Goal: Information Seeking & Learning: Learn about a topic

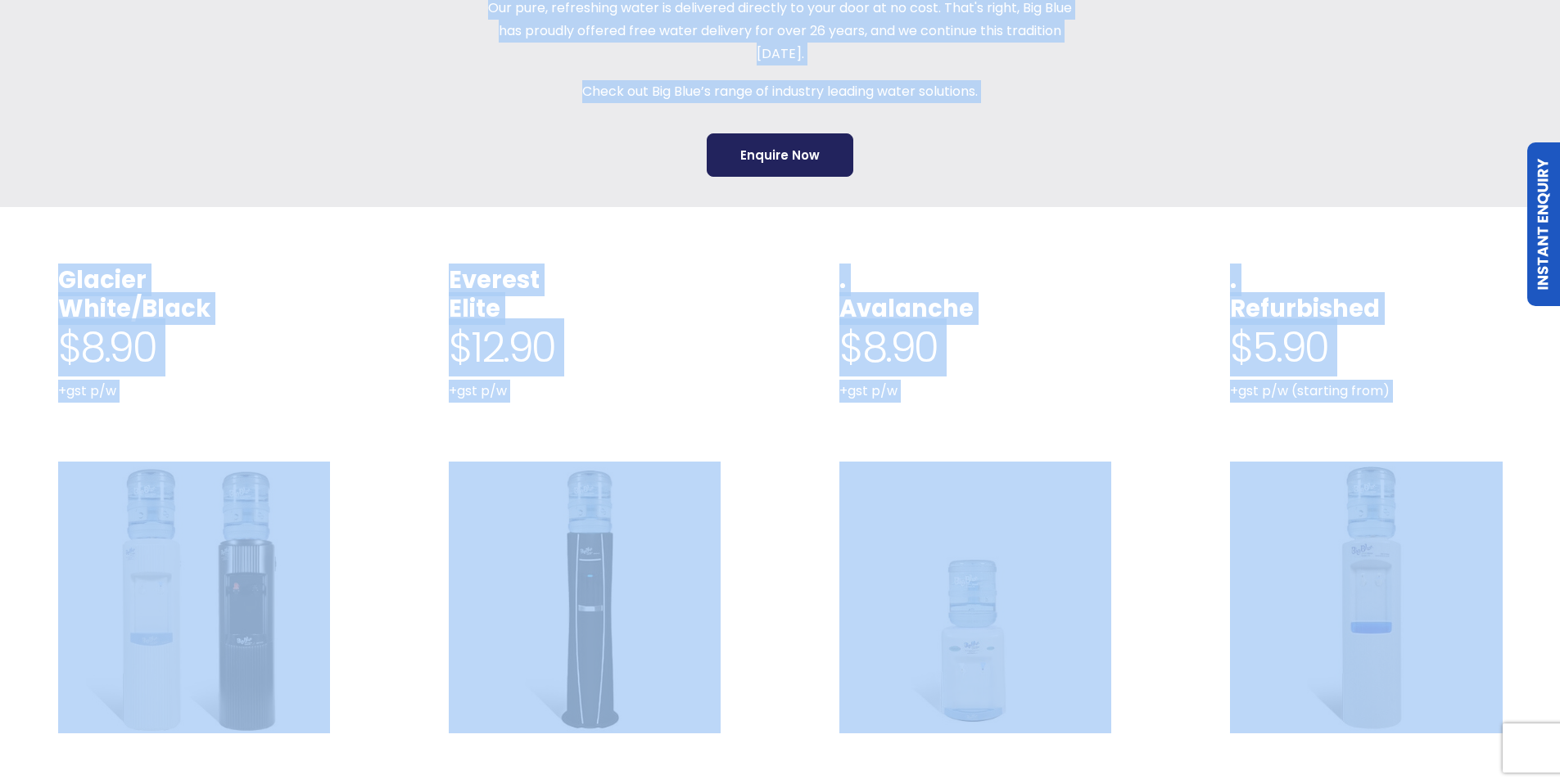
scroll to position [543, 0]
click at [240, 401] on div "Glacier White/Black $8.90 +gst p/w With a robust build quality, classic column …" at bounding box center [194, 591] width 272 height 656
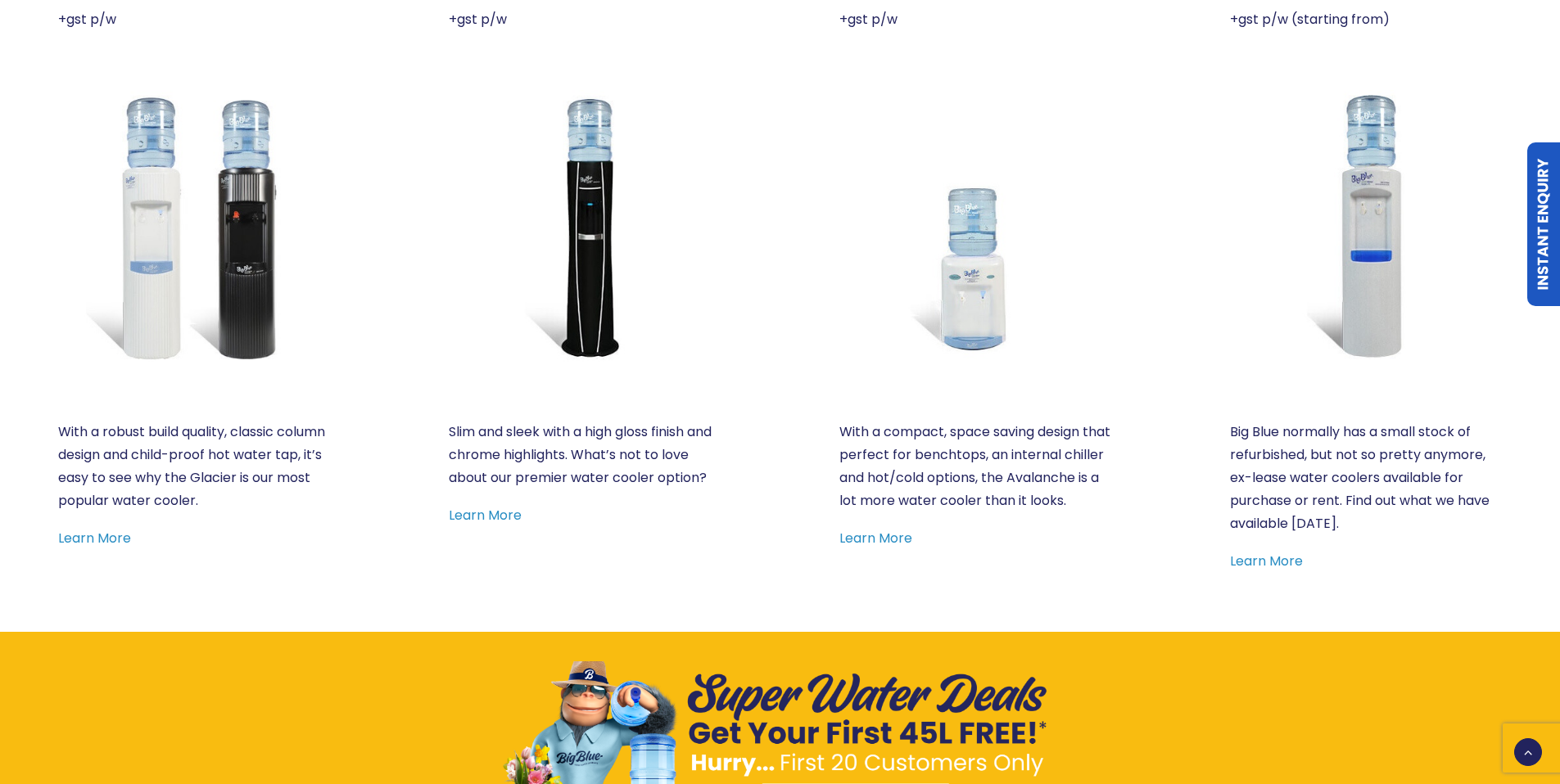
scroll to position [920, 0]
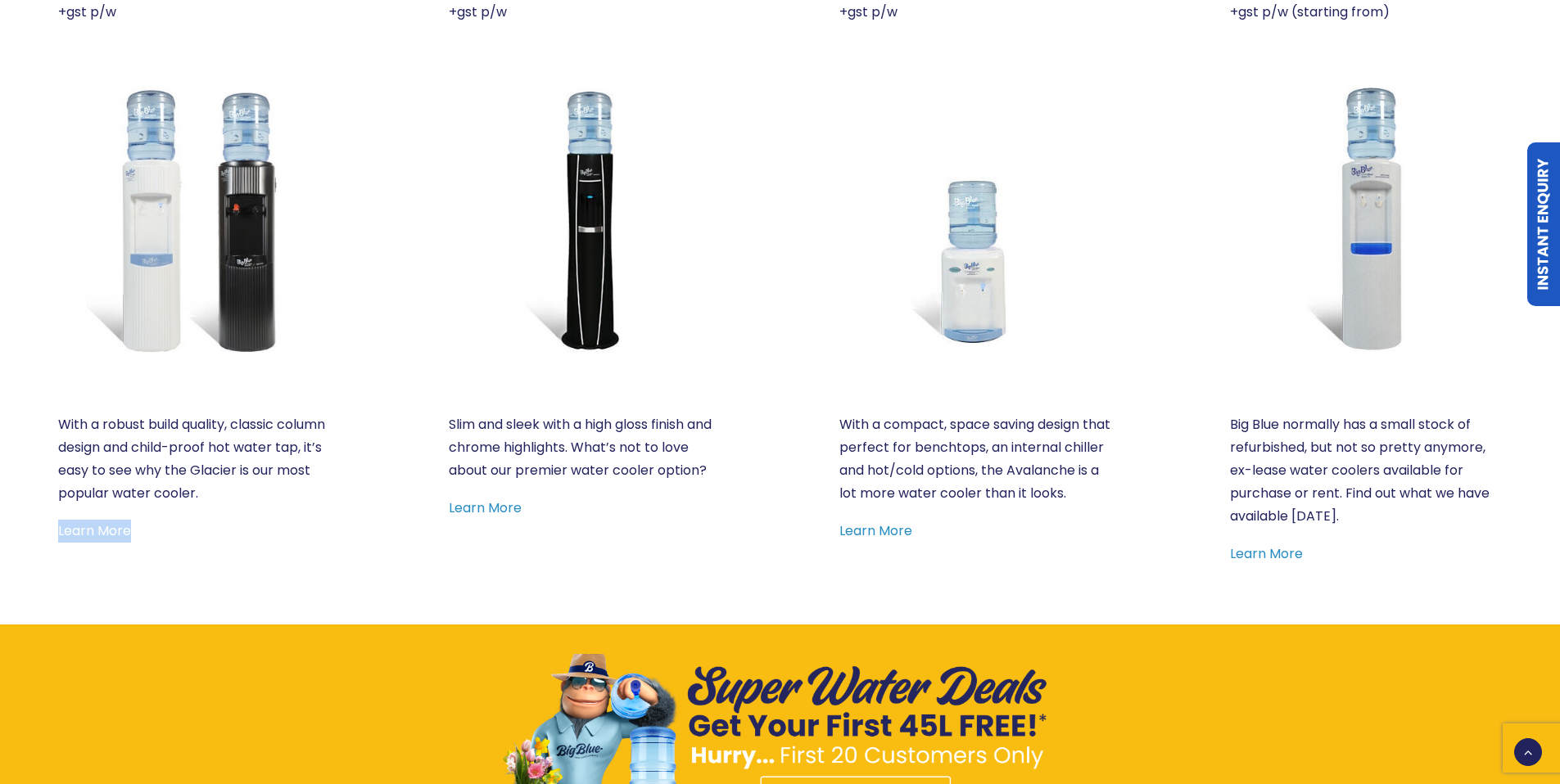
drag, startPoint x: 141, startPoint y: 537, endPoint x: 58, endPoint y: 528, distance: 83.5
click at [58, 528] on p "Learn More" at bounding box center [194, 532] width 272 height 23
copy link "Learn More"
drag, startPoint x: 526, startPoint y: 506, endPoint x: 448, endPoint y: 505, distance: 78.0
click at [448, 505] on p "Learn More" at bounding box center [584, 508] width 272 height 23
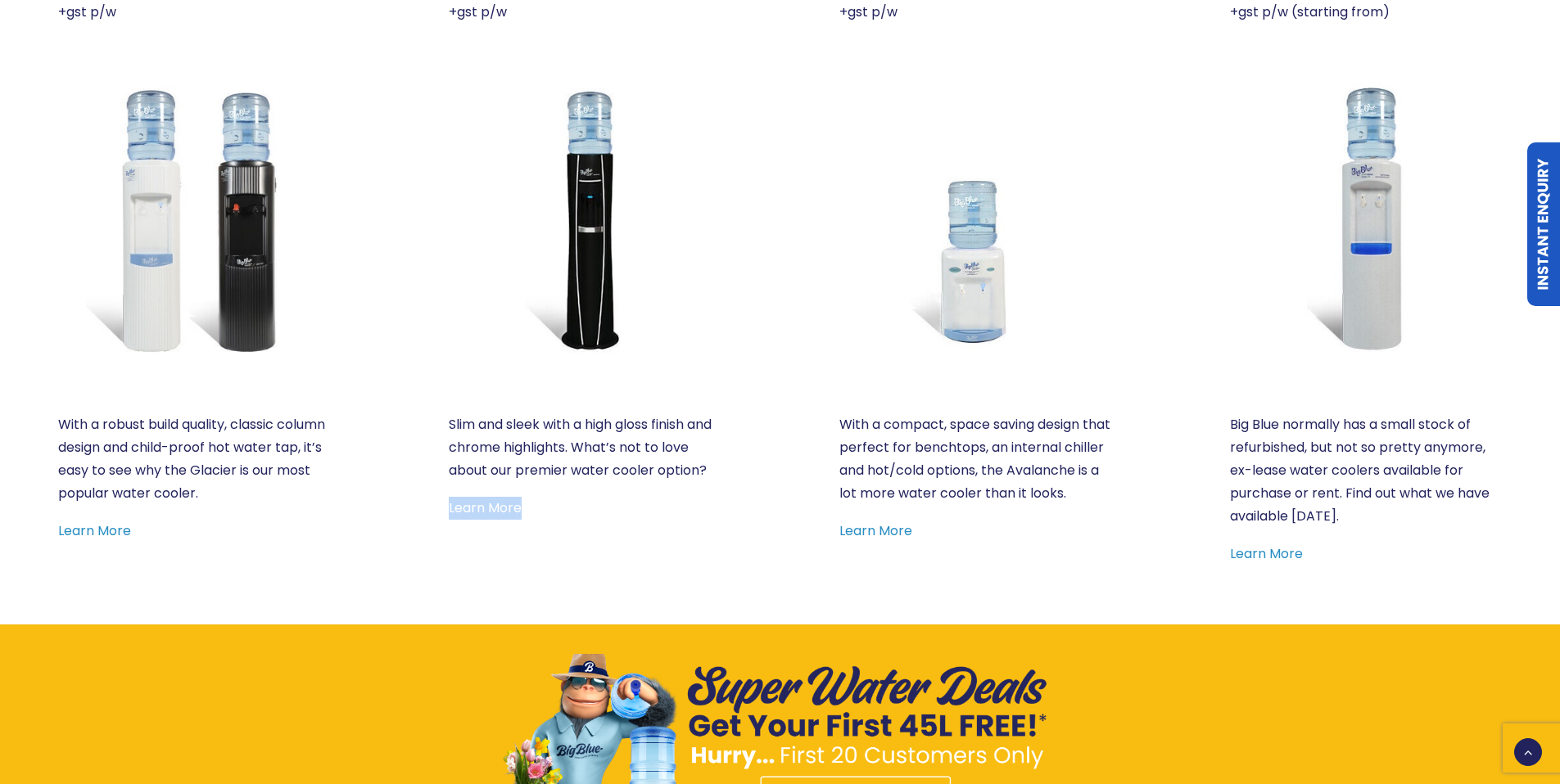
copy link "Learn More"
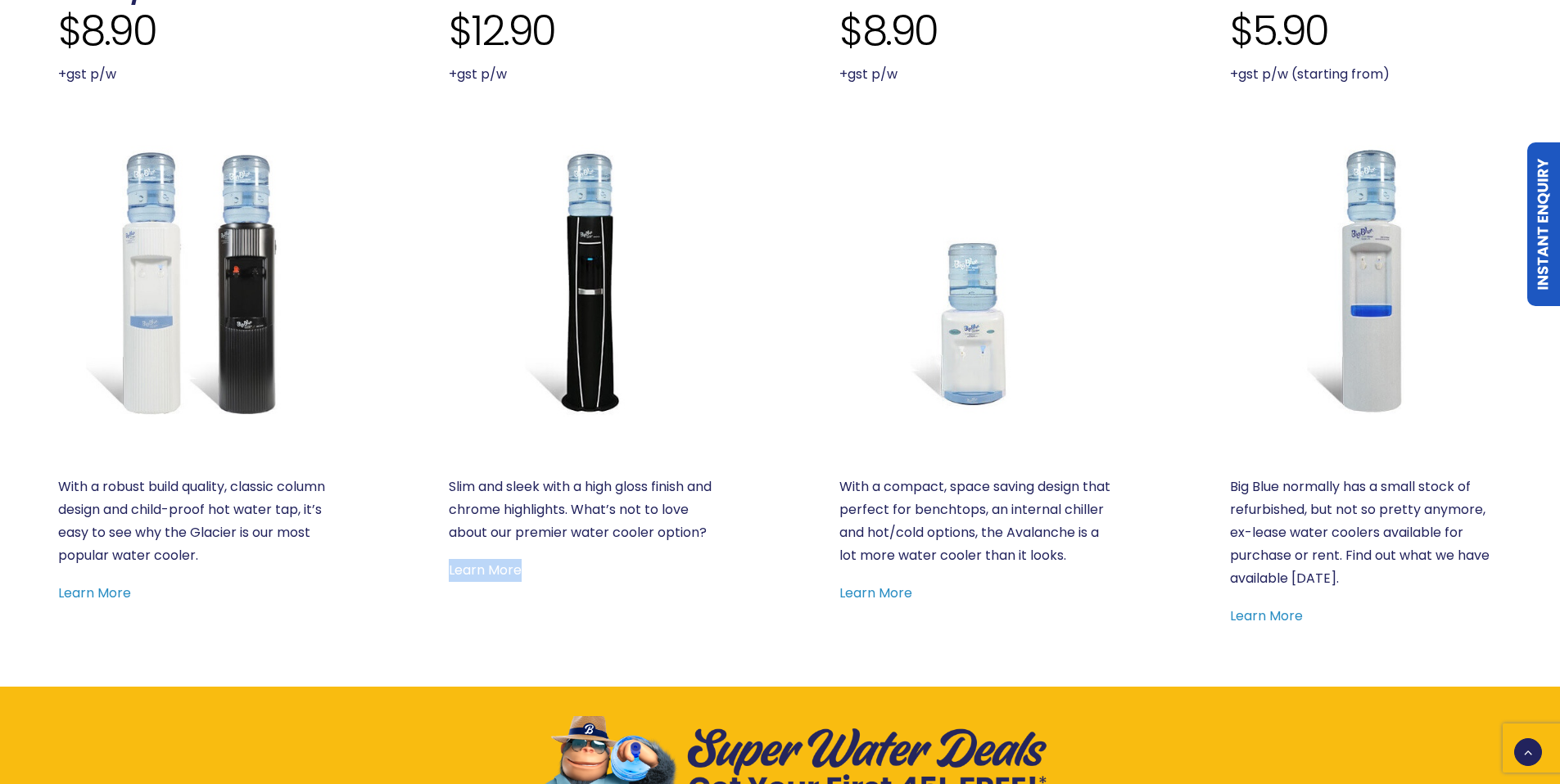
scroll to position [782, 0]
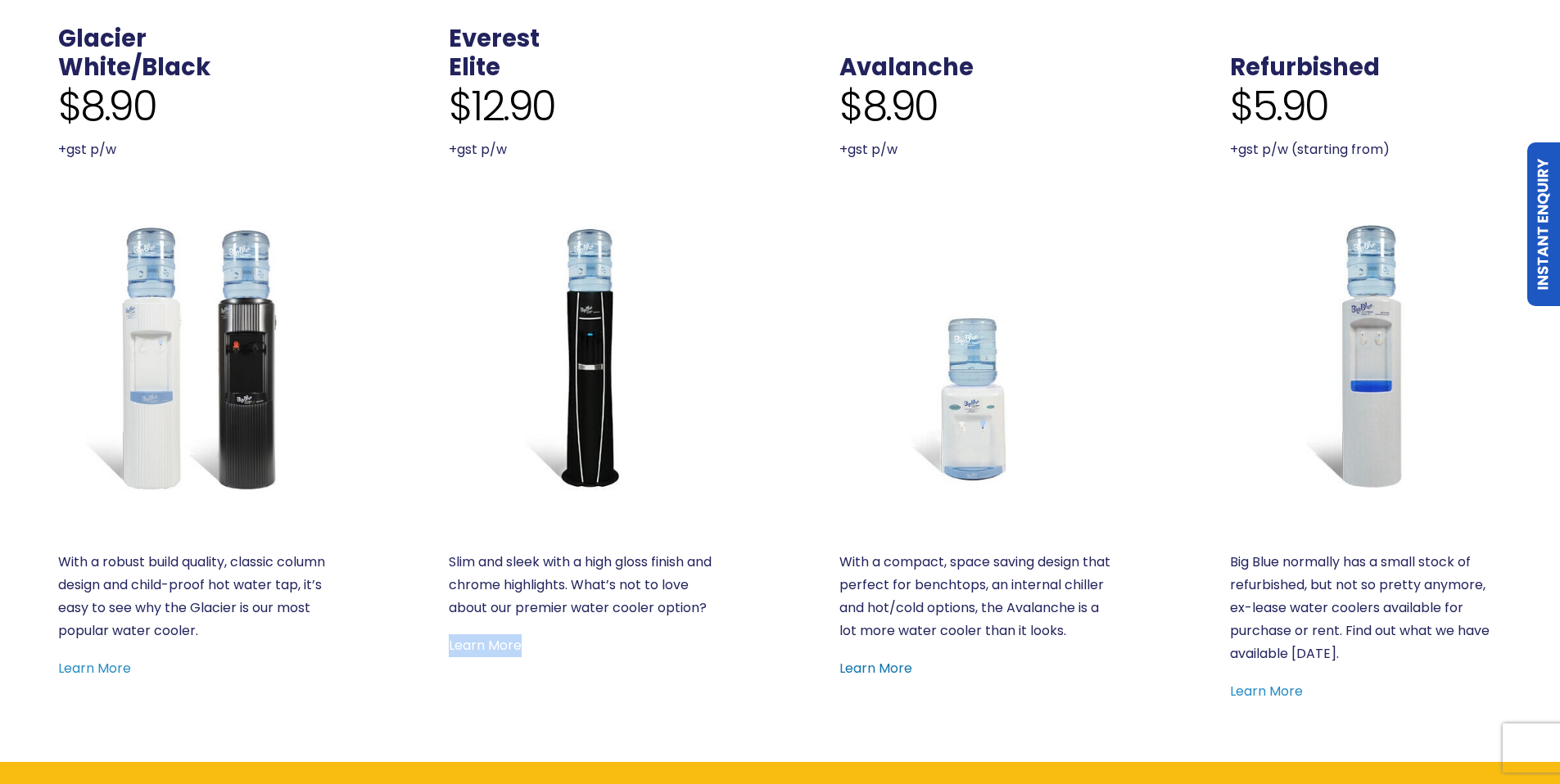
click at [912, 681] on p "Learn More" at bounding box center [975, 668] width 272 height 23
click at [912, 681] on p "Learn More" at bounding box center [975, 668] width 272 height 23
drag, startPoint x: 929, startPoint y: 689, endPoint x: 840, endPoint y: 693, distance: 89.1
click at [840, 681] on p "Learn More" at bounding box center [975, 668] width 272 height 23
copy link "Learn More"
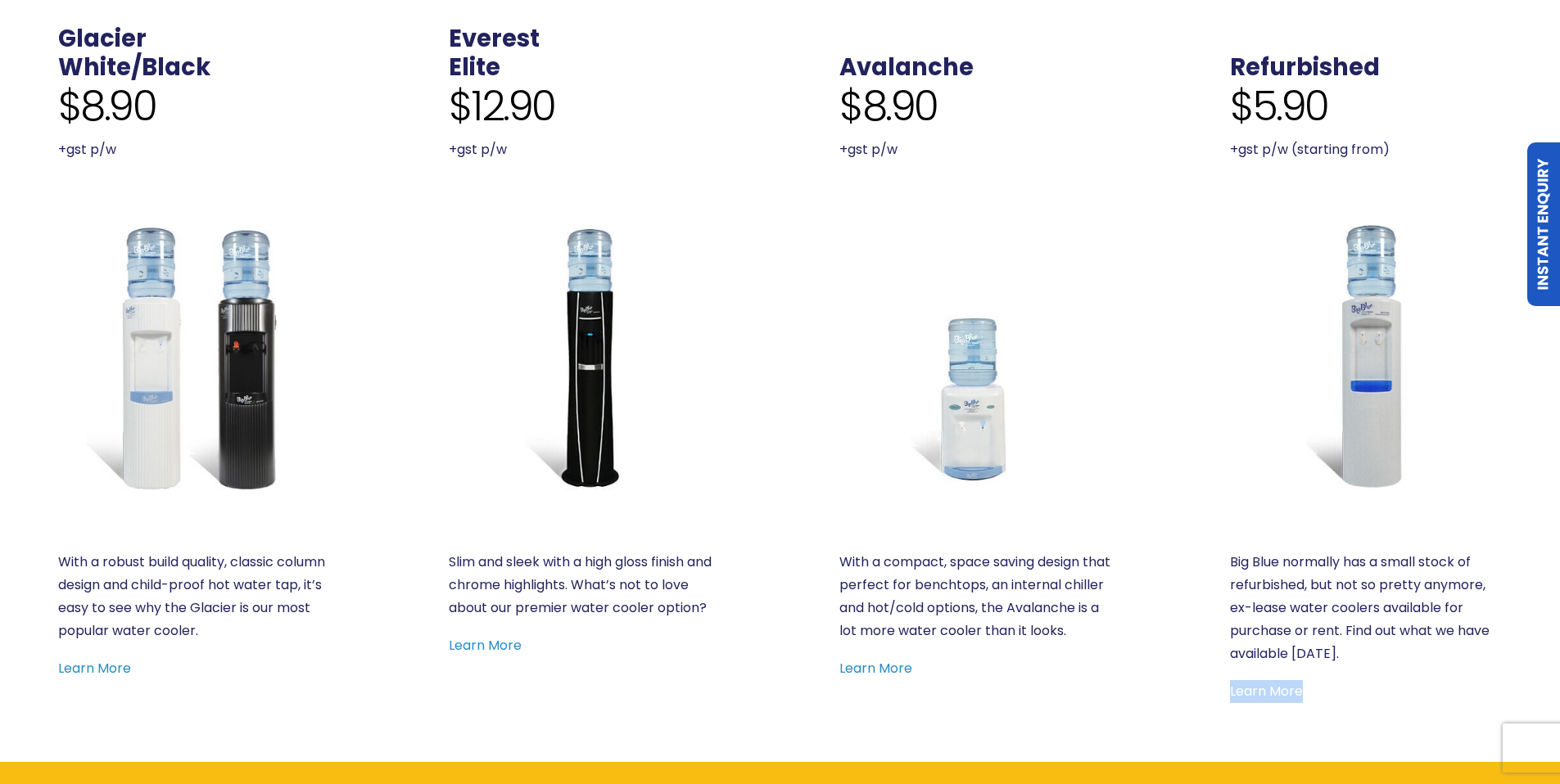
drag, startPoint x: 1306, startPoint y: 690, endPoint x: 1231, endPoint y: 693, distance: 75.1
click at [1231, 693] on p "Learn More" at bounding box center [1365, 692] width 272 height 23
copy link "Learn More"
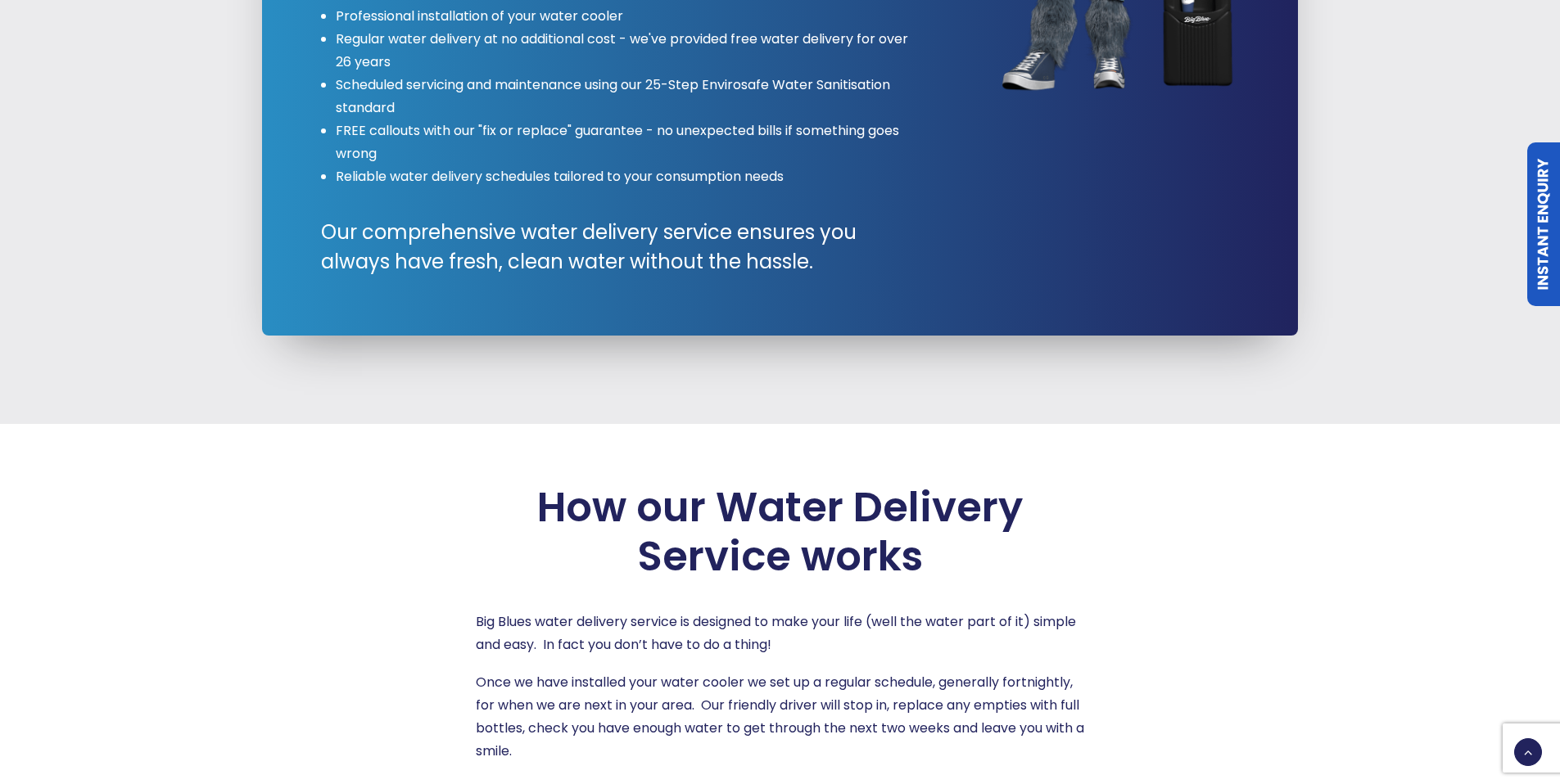
scroll to position [2700, 0]
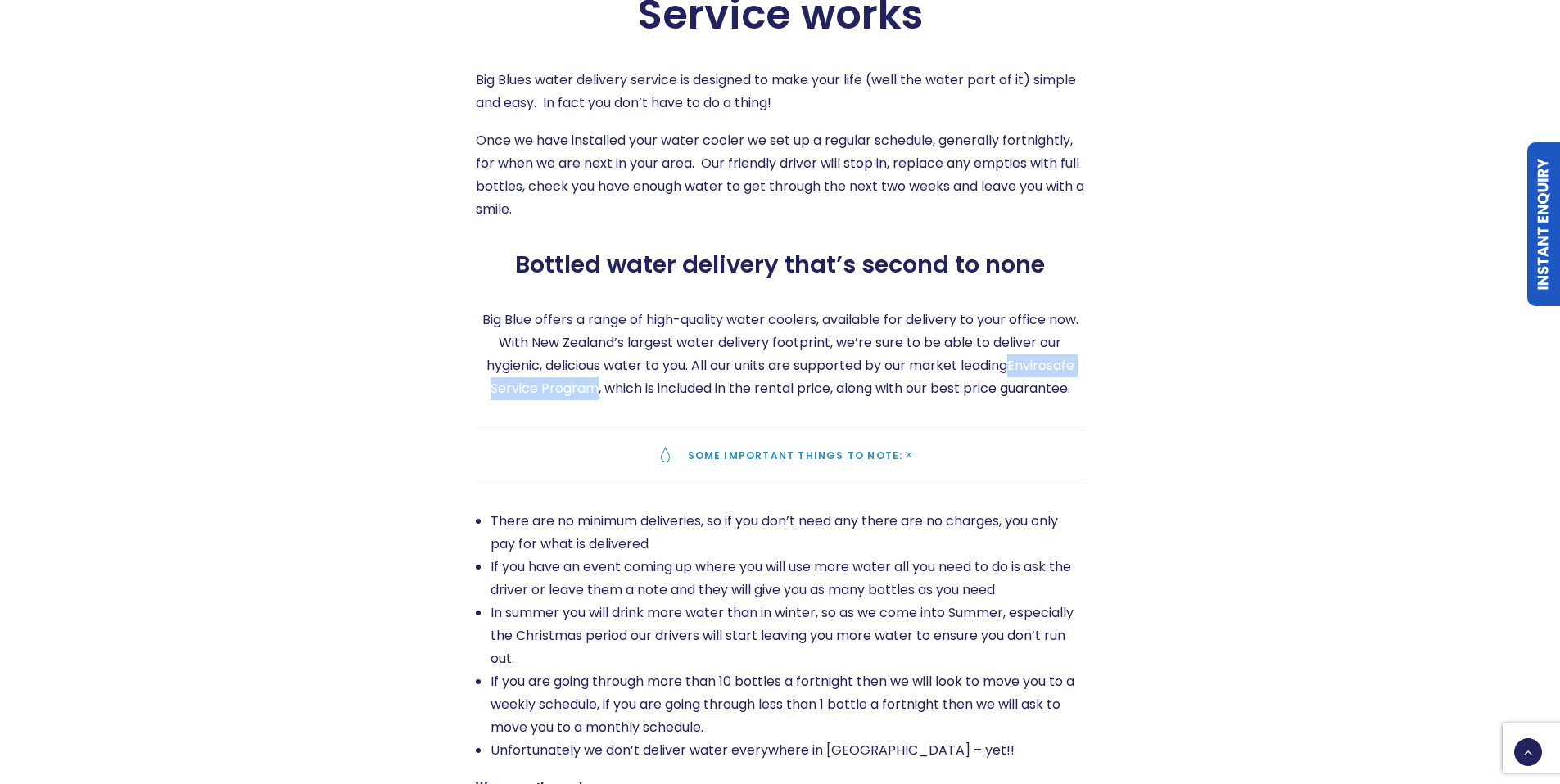
drag, startPoint x: 1012, startPoint y: 363, endPoint x: 592, endPoint y: 391, distance: 420.9
click at [592, 391] on p "Big Blue offers a range of high-quality water coolers, available for delivery t…" at bounding box center [780, 354] width 609 height 92
copy p "Envirosafe Service Program"
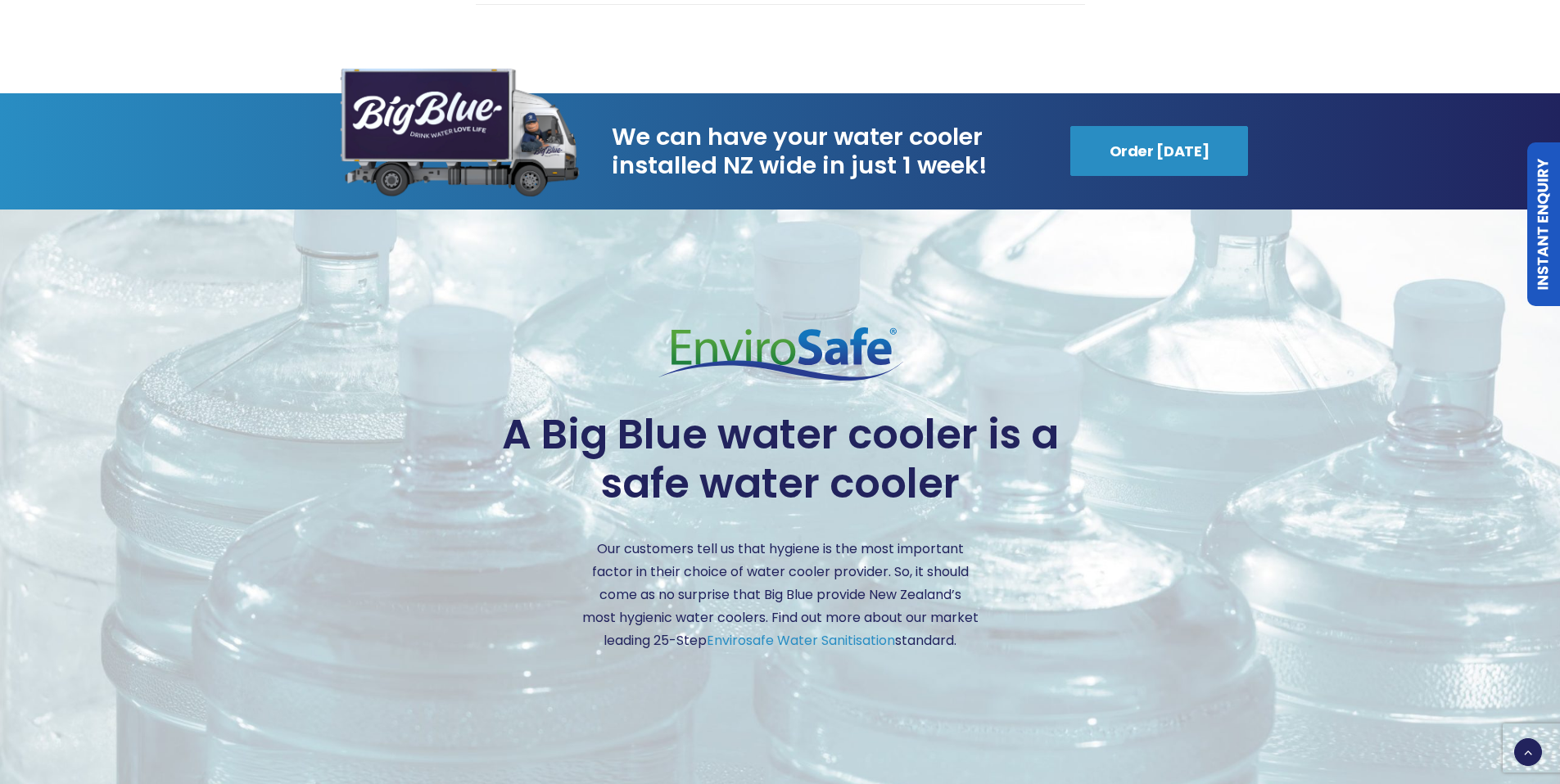
scroll to position [3786, 0]
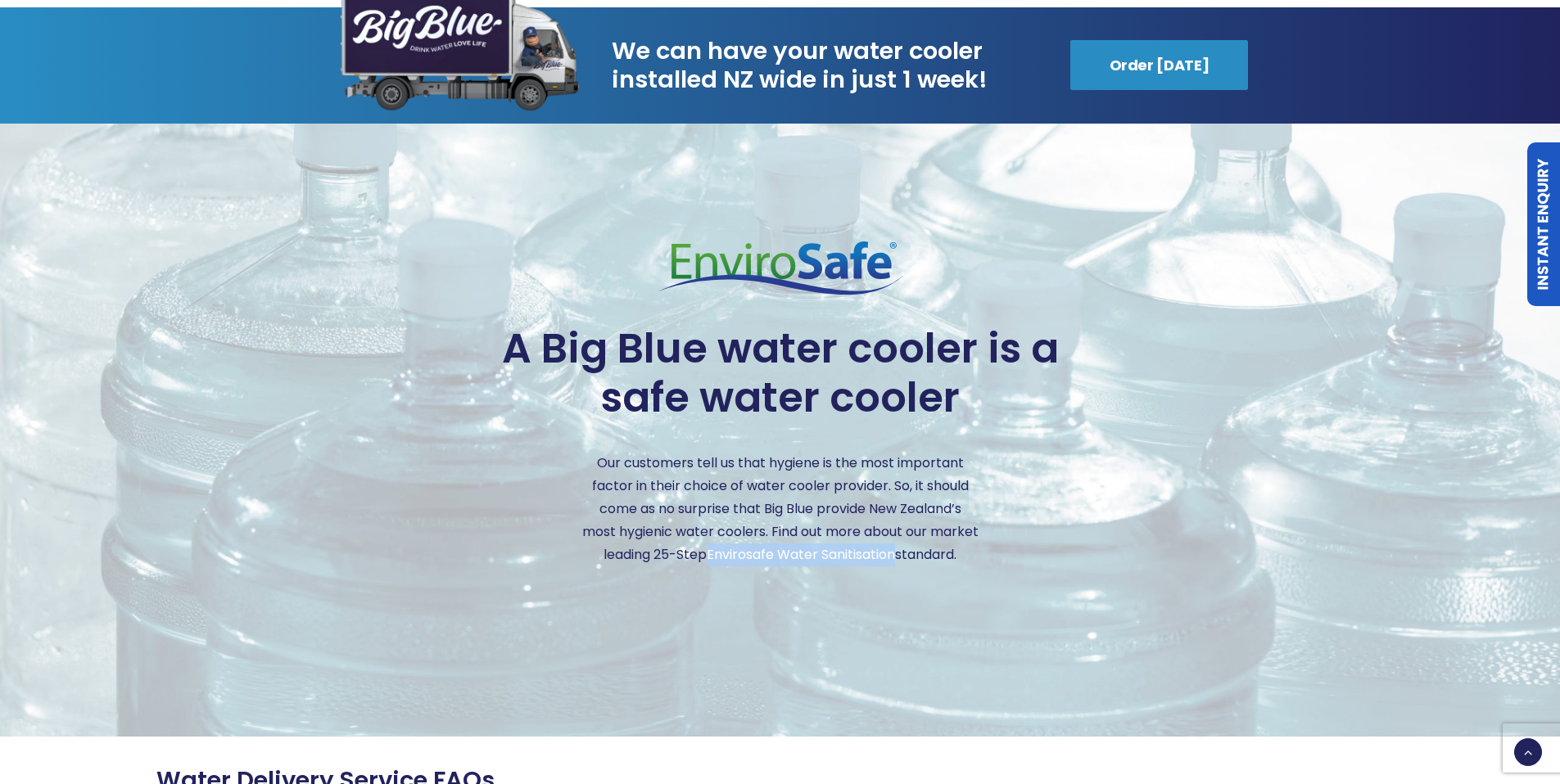
drag, startPoint x: 956, startPoint y: 531, endPoint x: 764, endPoint y: 529, distance: 192.0
click at [764, 529] on p "Our customers tell us that hygiene is the most important factor in their choice…" at bounding box center [780, 509] width 396 height 115
copy link "Envirosafe Water Sanitisation"
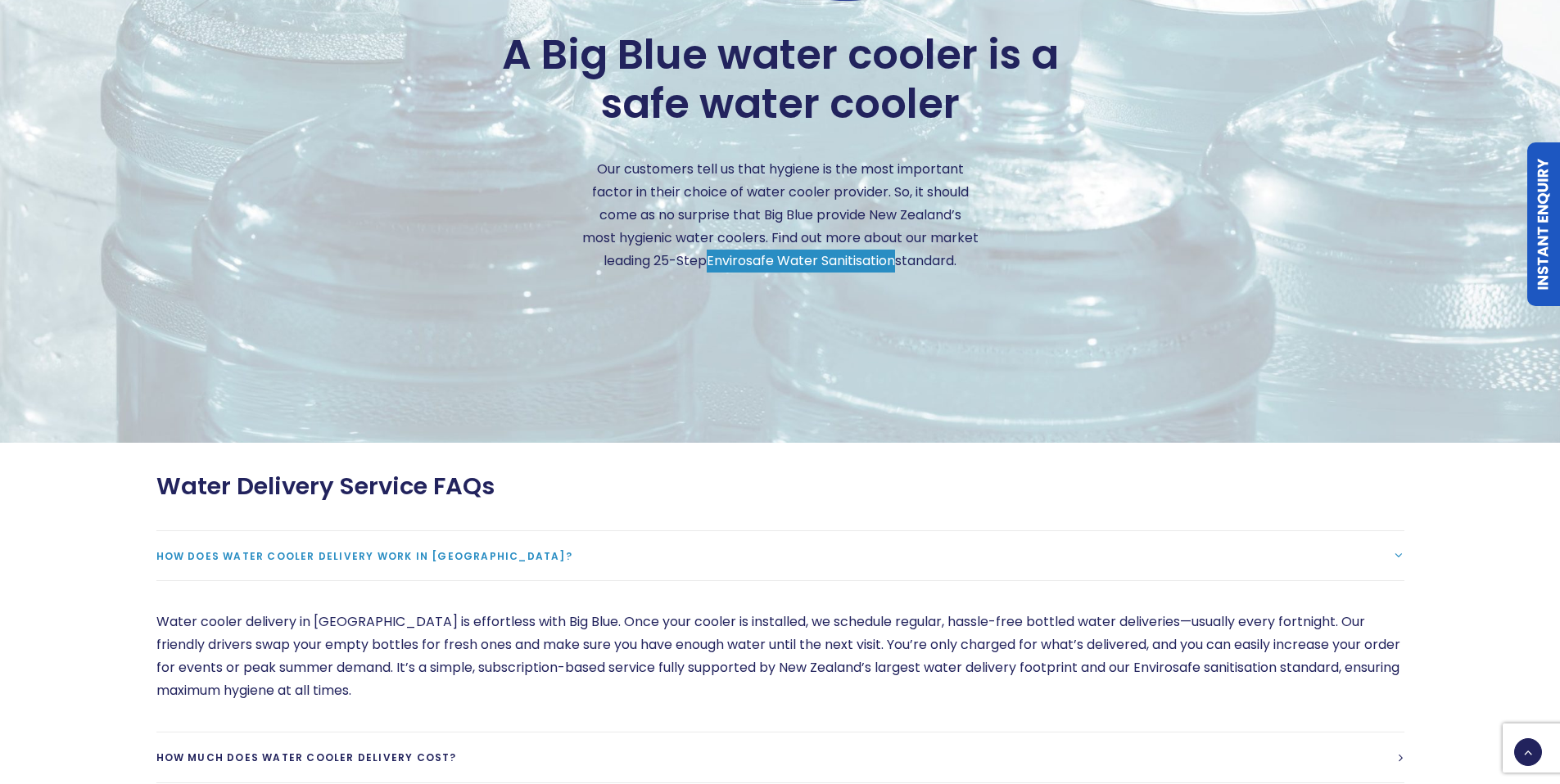
scroll to position [3753, 0]
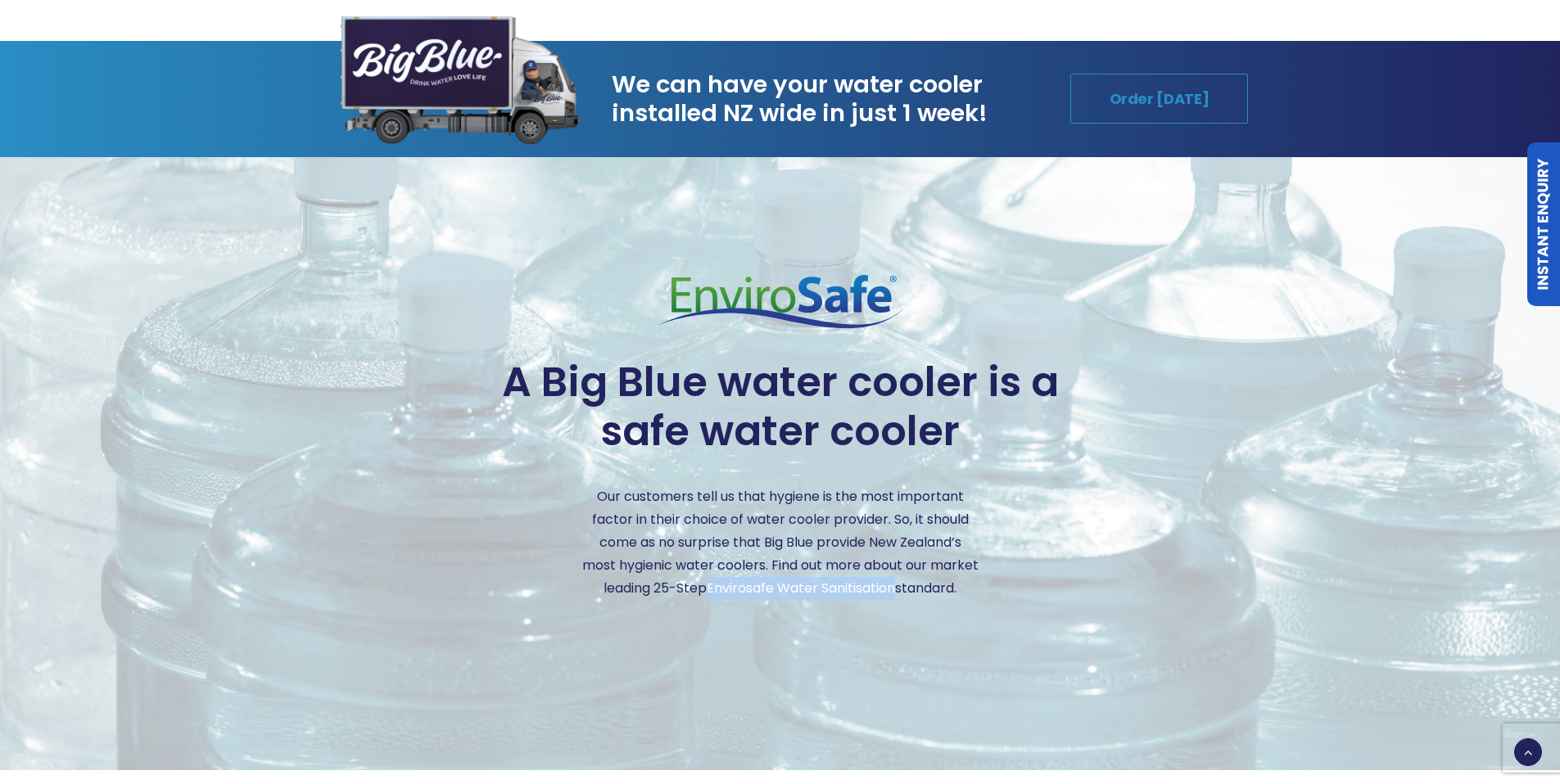
click at [1121, 80] on link "Order Today" at bounding box center [1159, 99] width 179 height 50
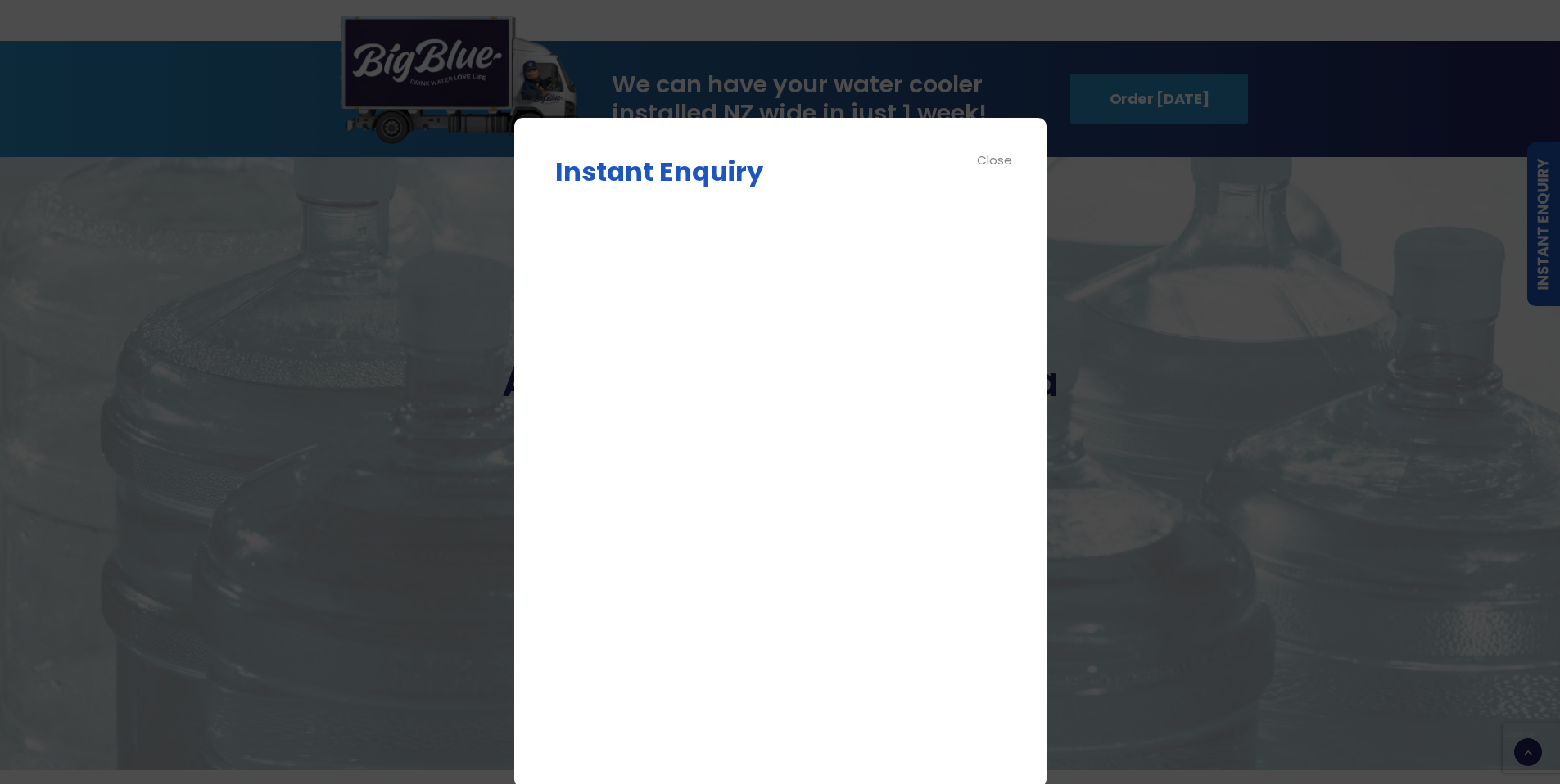
click at [1008, 163] on div "Close" at bounding box center [995, 160] width 37 height 19
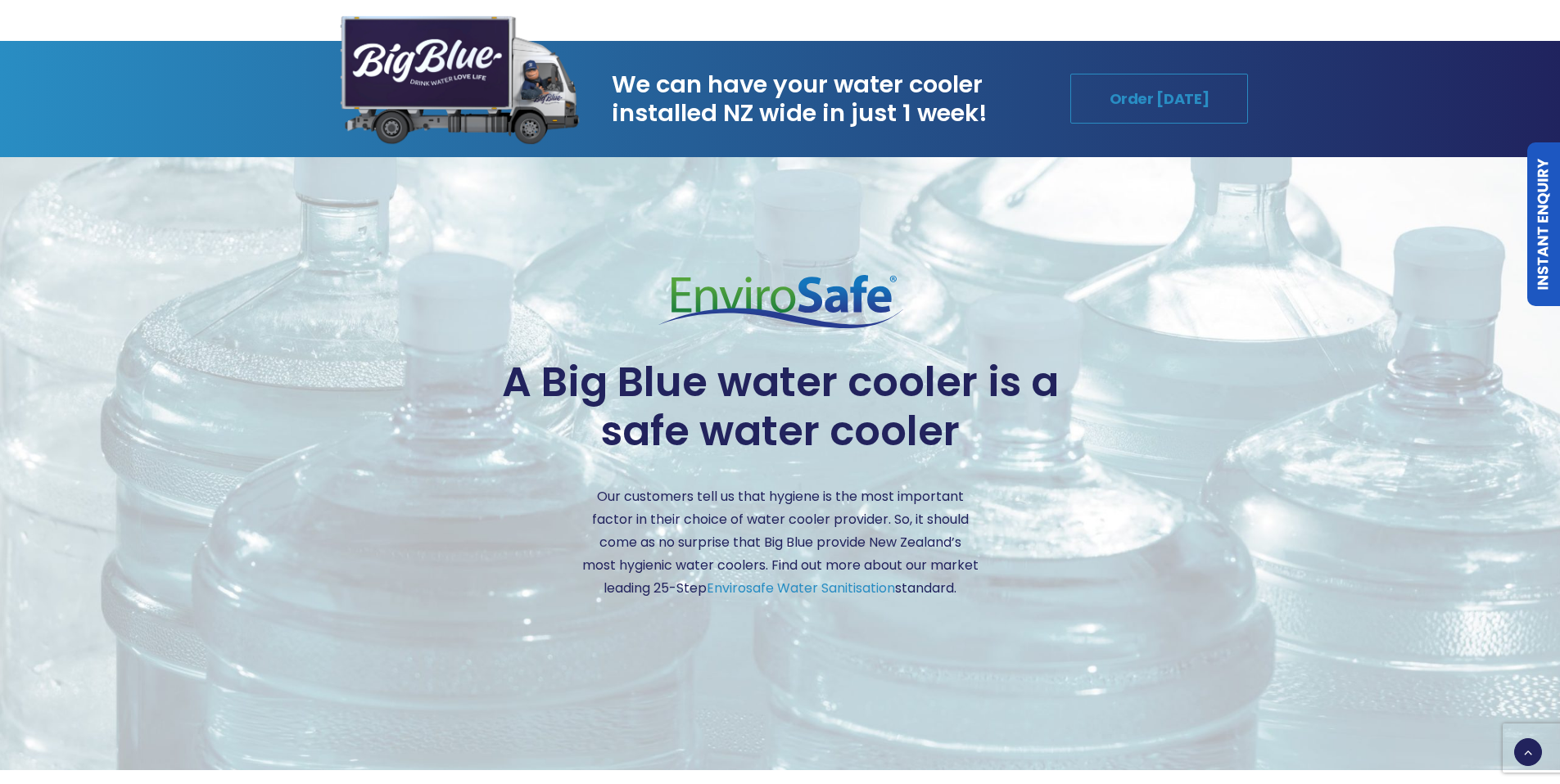
click at [1197, 81] on link "Order Today" at bounding box center [1159, 99] width 179 height 50
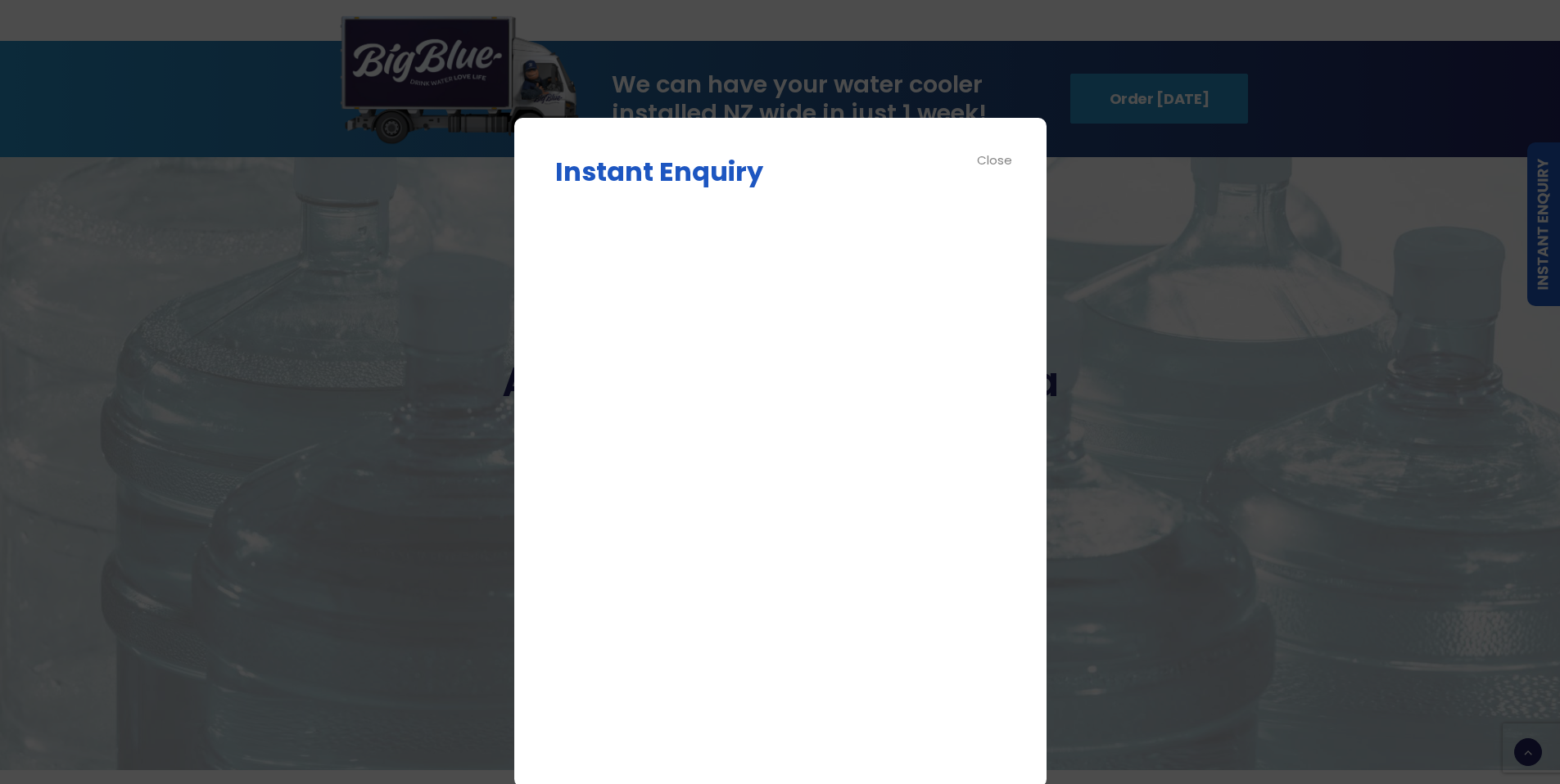
click at [1001, 163] on div "Close" at bounding box center [995, 160] width 37 height 19
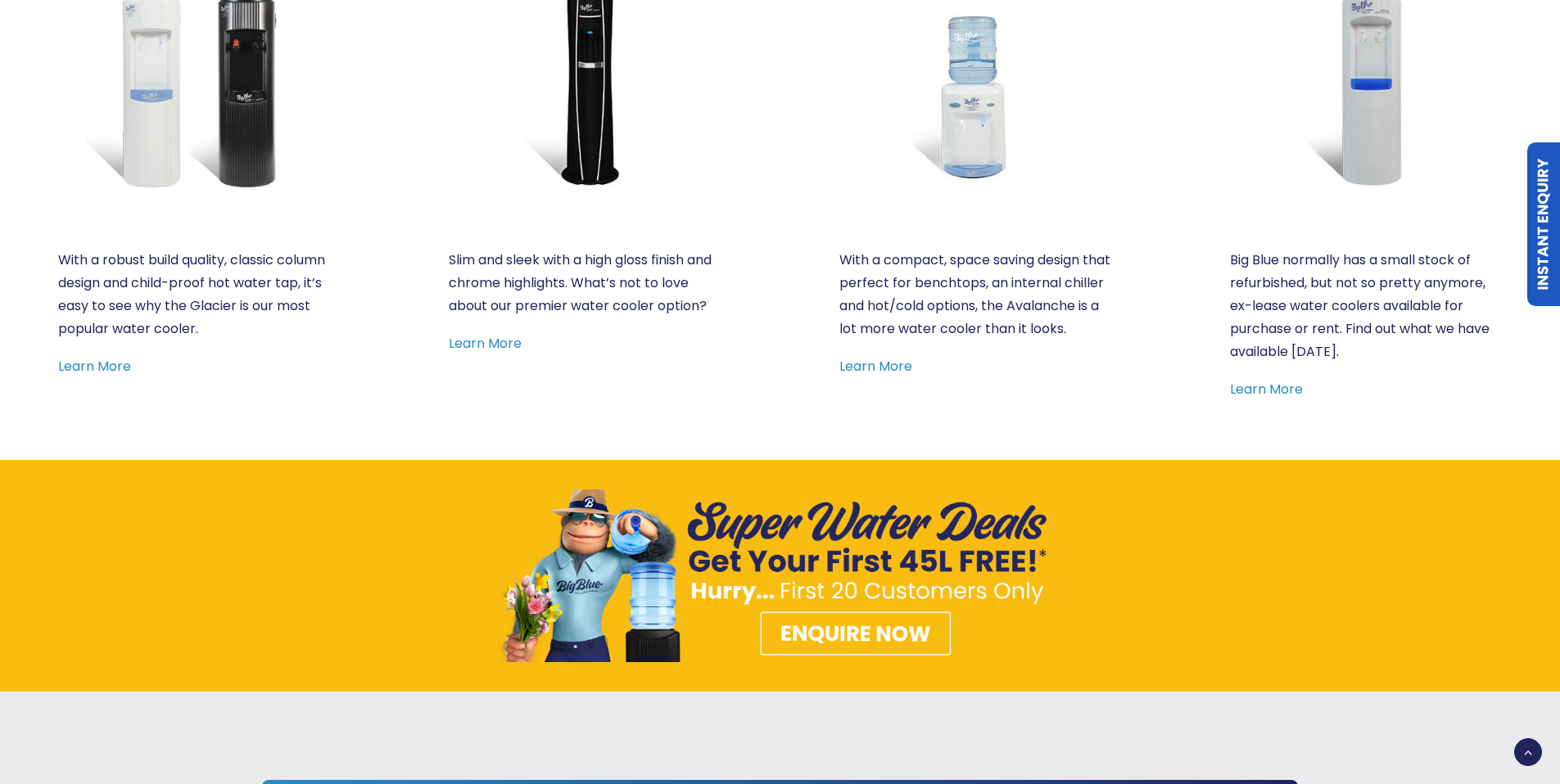
scroll to position [0, 0]
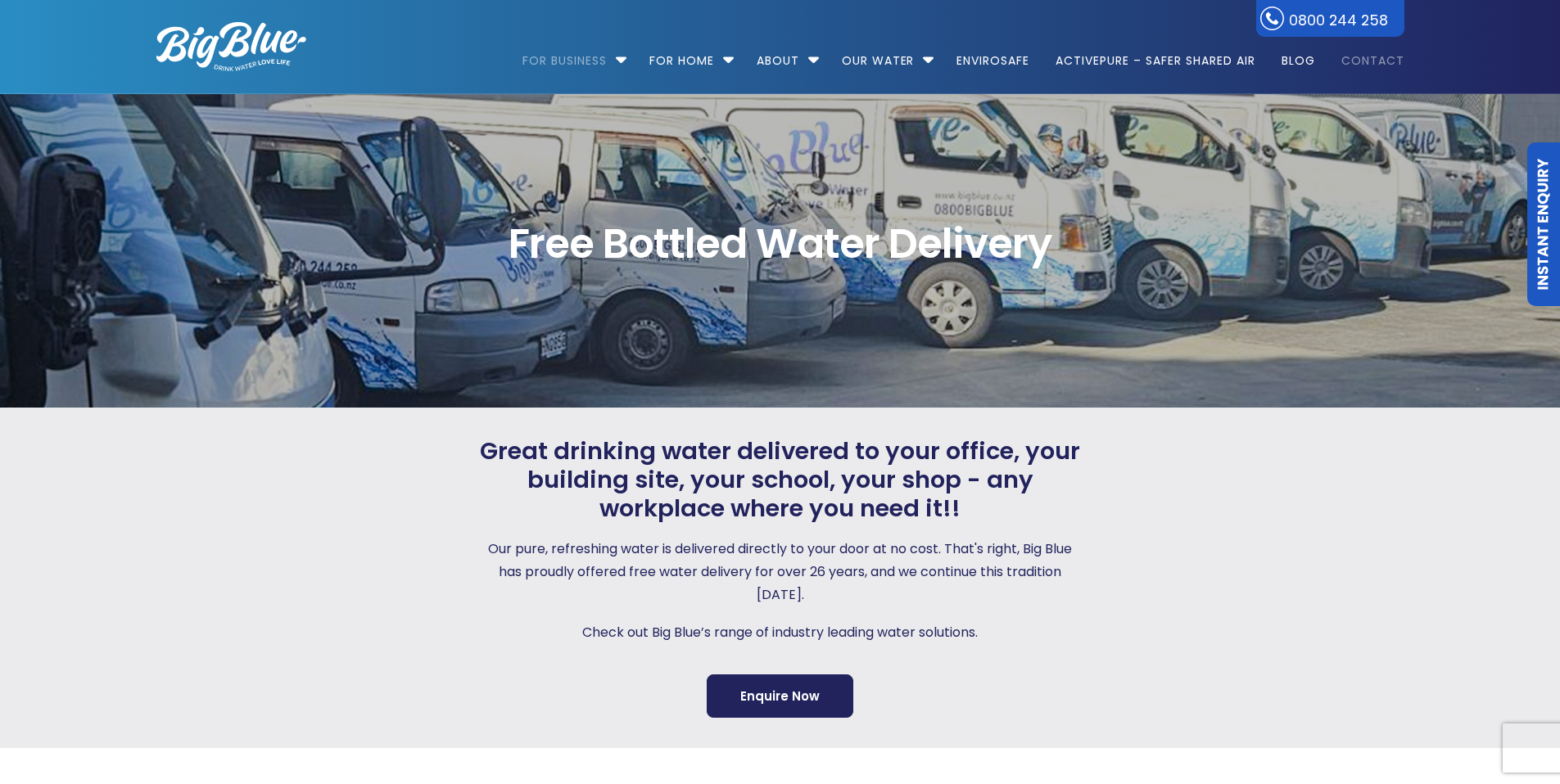
click at [1365, 63] on link "Contact" at bounding box center [1366, 52] width 74 height 105
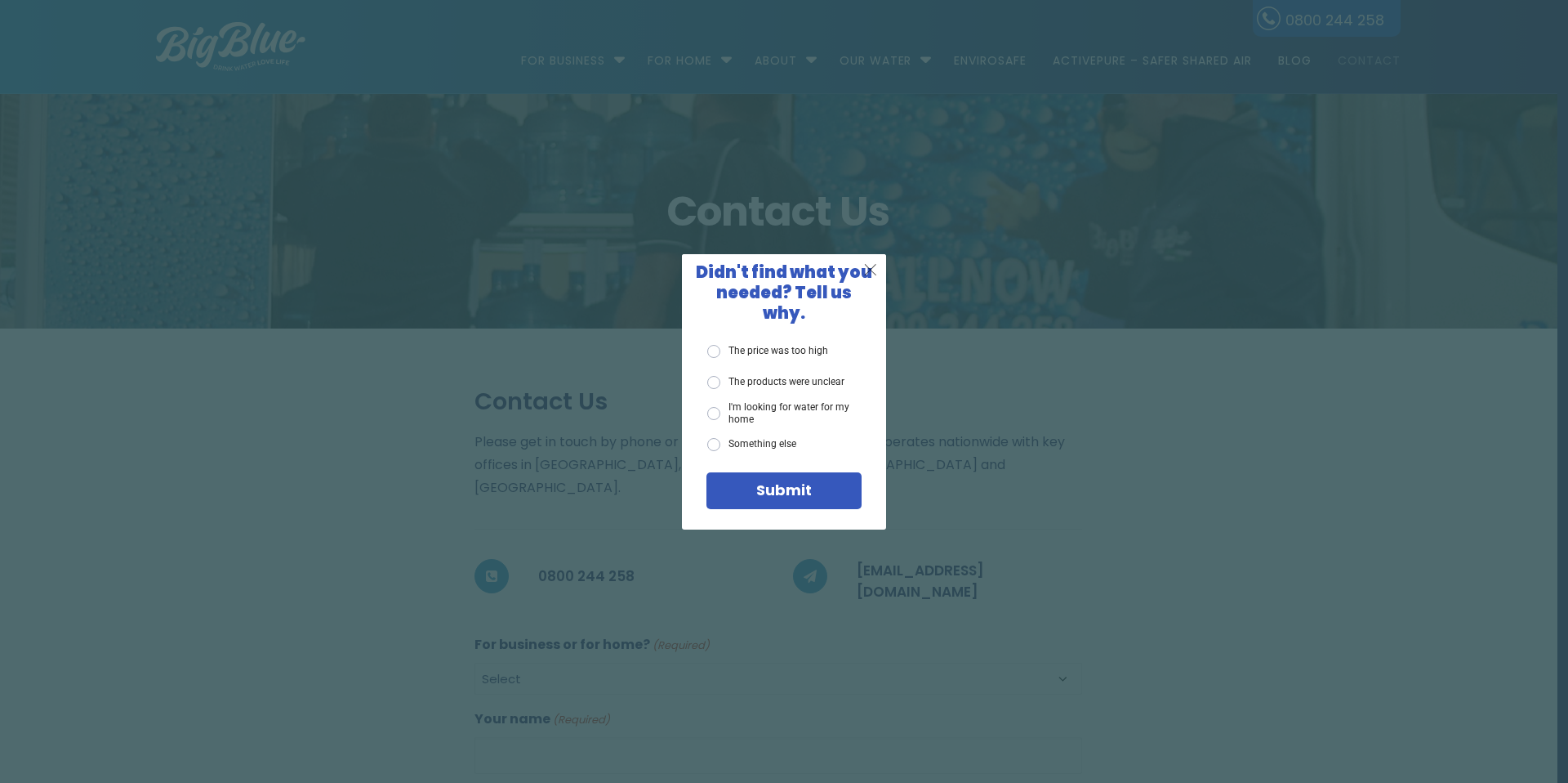
click at [874, 277] on span "X" at bounding box center [871, 269] width 15 height 21
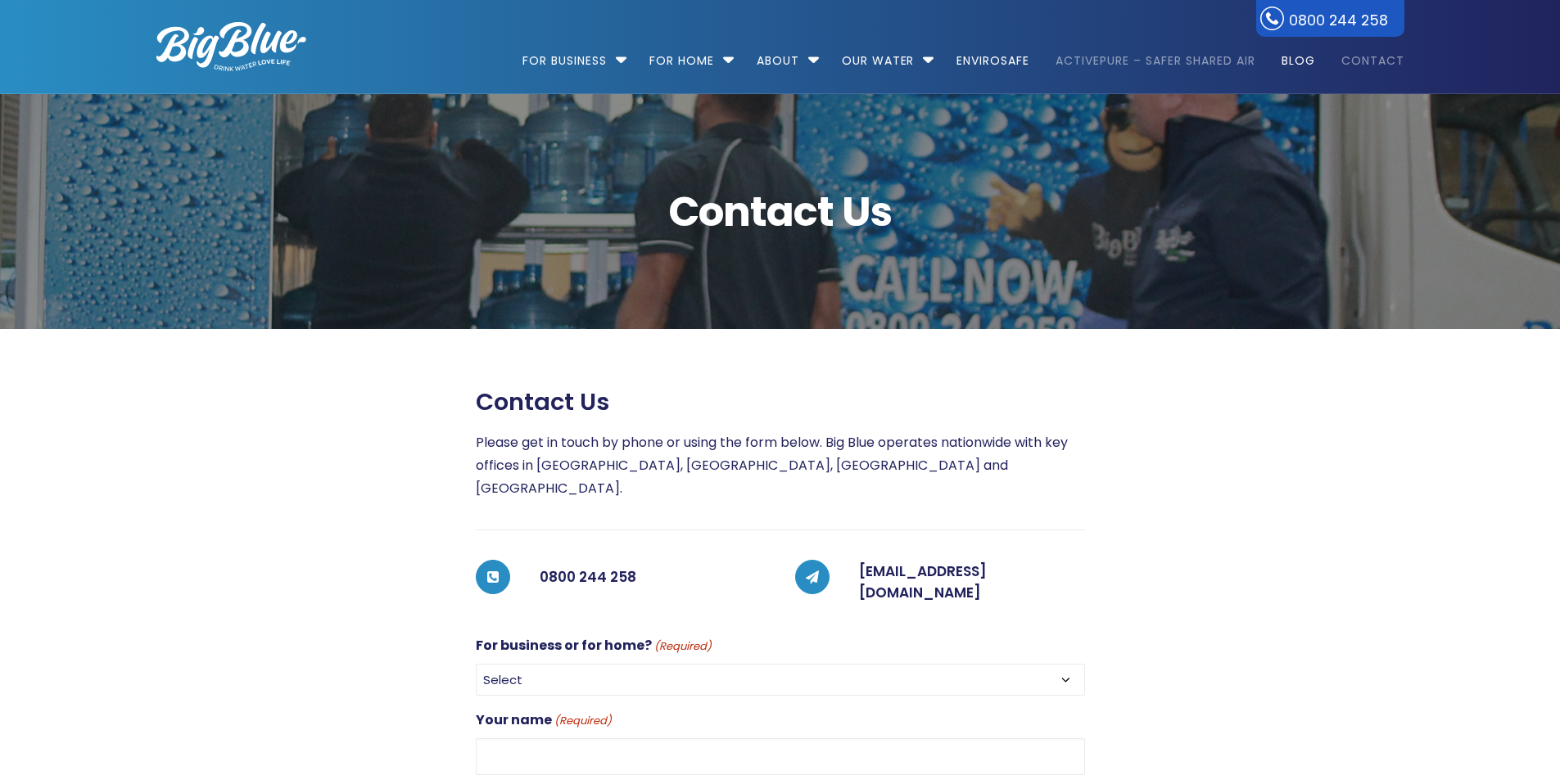
click at [1137, 63] on link "ActivePure – Safer Shared Air" at bounding box center [1155, 52] width 222 height 105
click at [995, 65] on link "EnviroSafe" at bounding box center [992, 52] width 96 height 105
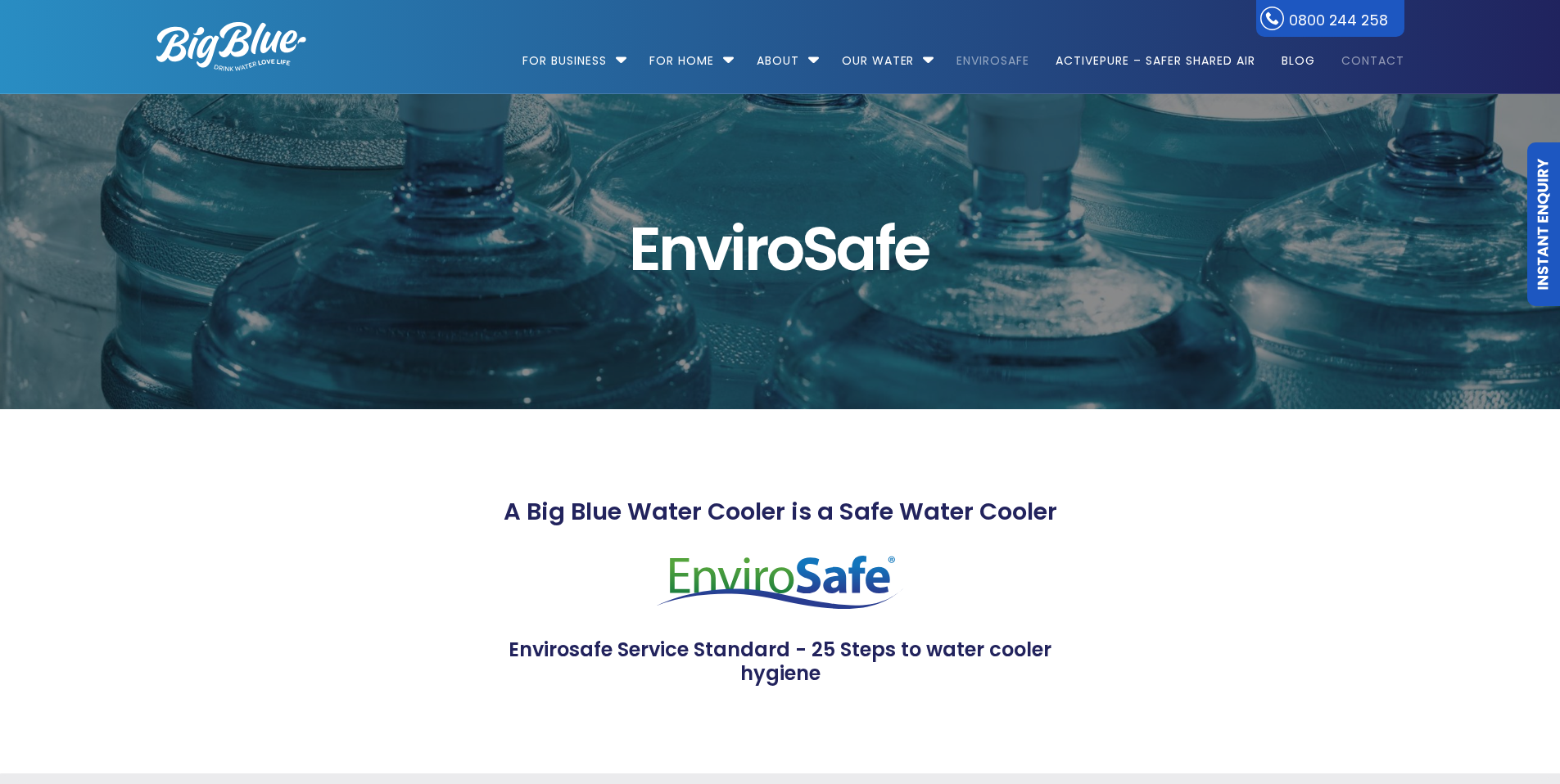
click at [1369, 61] on link "Contact" at bounding box center [1366, 52] width 74 height 105
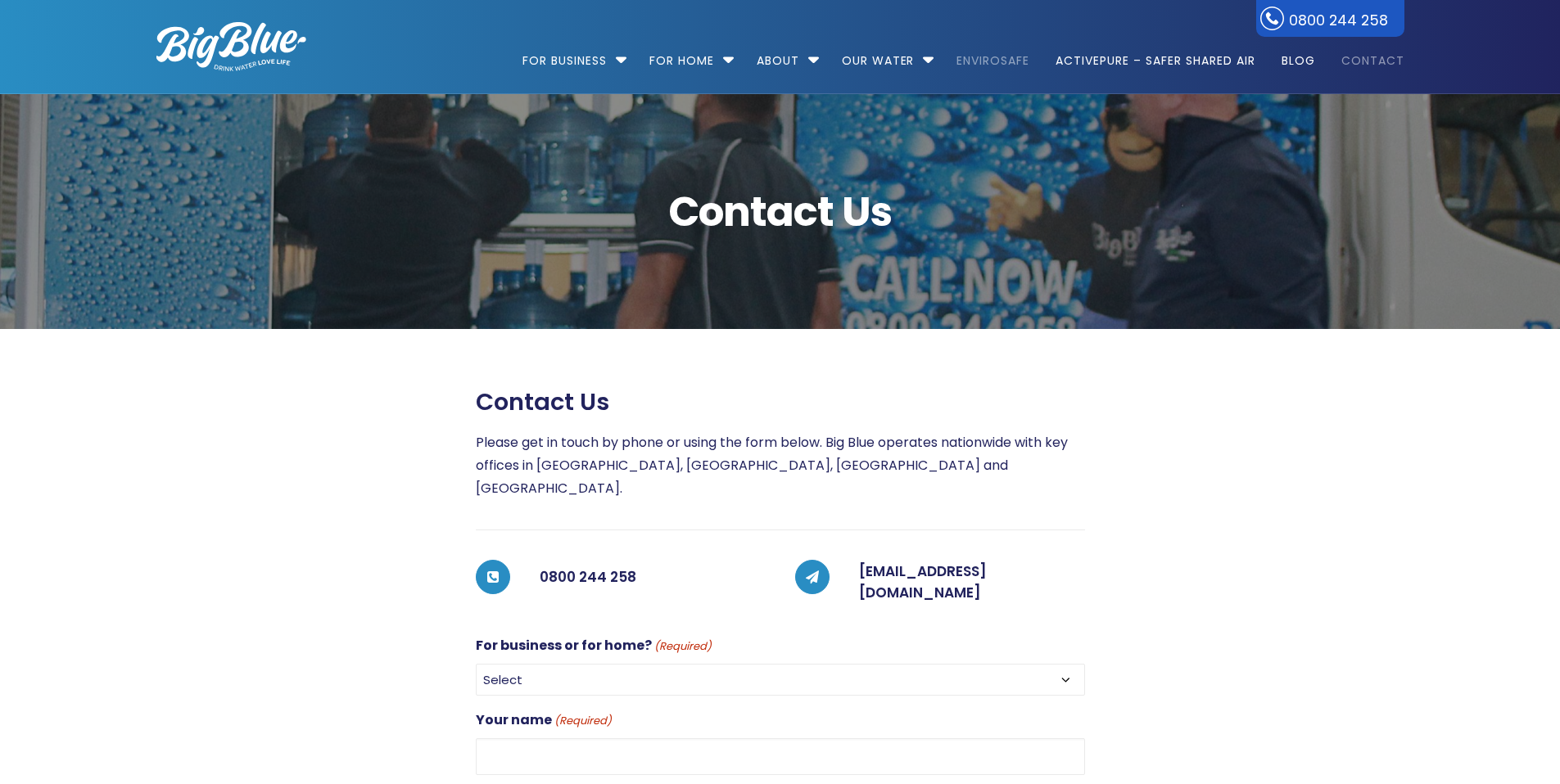
click at [977, 63] on link "EnviroSafe" at bounding box center [992, 52] width 96 height 105
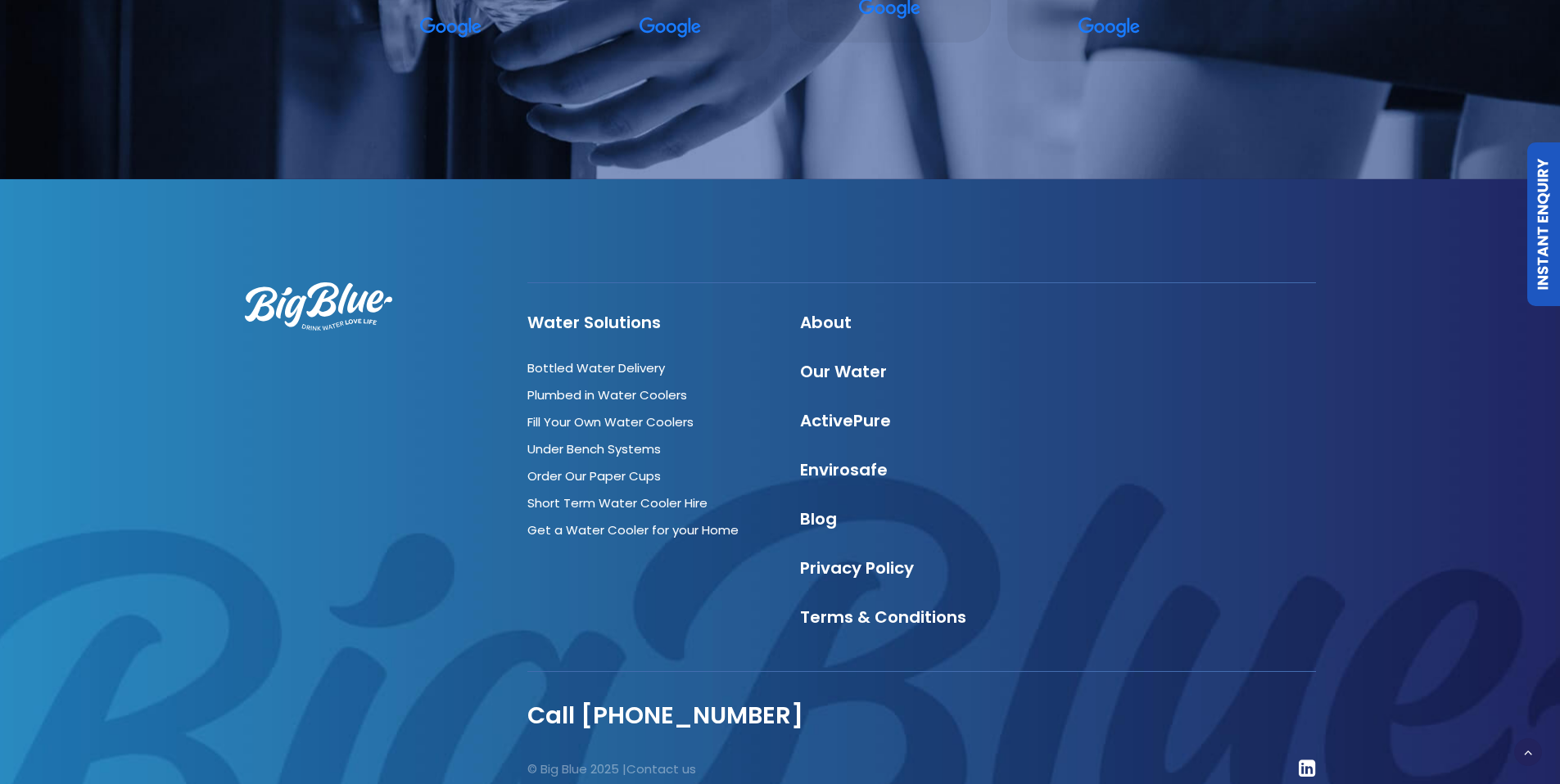
scroll to position [4373, 0]
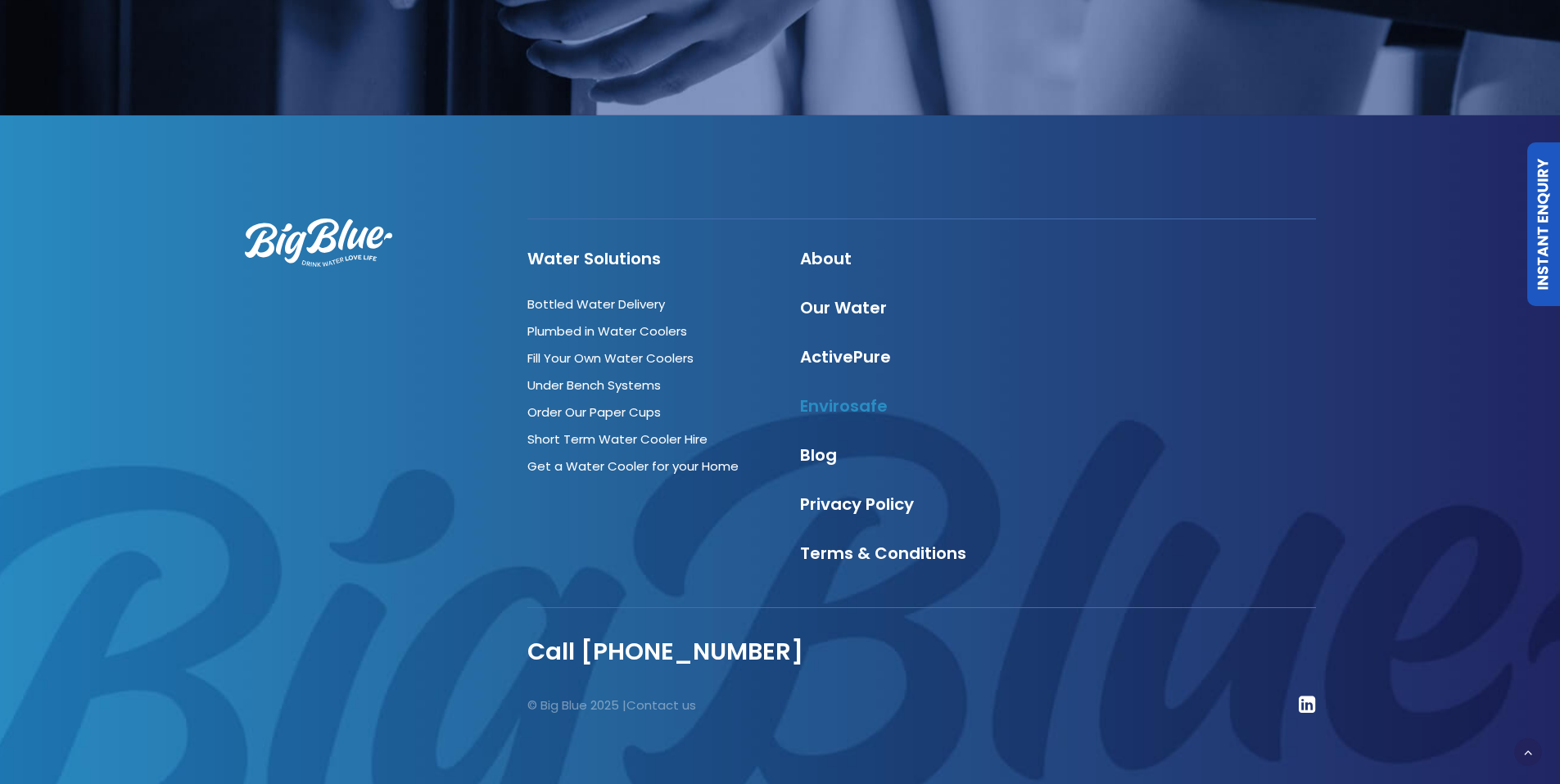
click at [872, 395] on link "Envirosafe" at bounding box center [843, 406] width 87 height 23
